Goal: Task Accomplishment & Management: Manage account settings

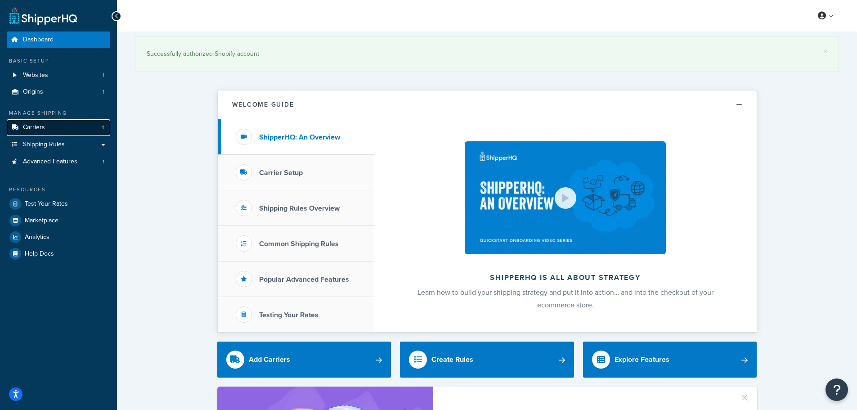
click at [36, 124] on span "Carriers" at bounding box center [34, 128] width 22 height 8
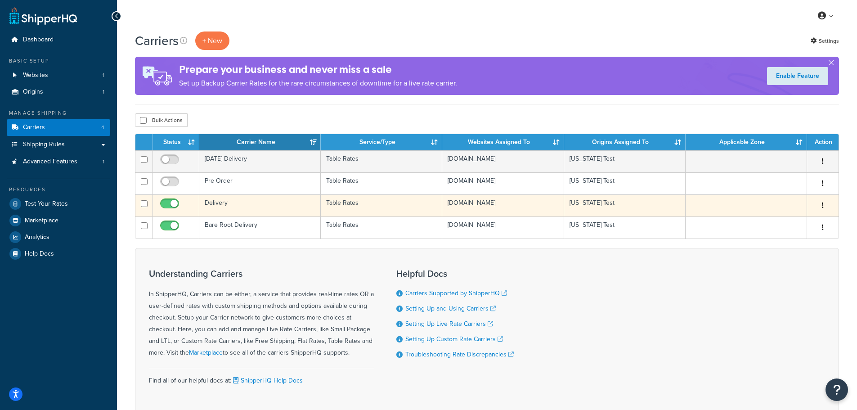
click at [269, 203] on td "Delivery" at bounding box center [260, 205] width 122 height 22
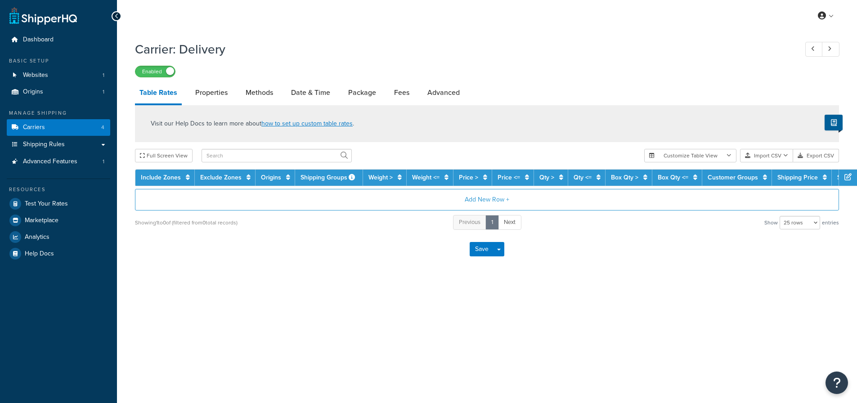
select select "25"
